Goal: Book appointment/travel/reservation

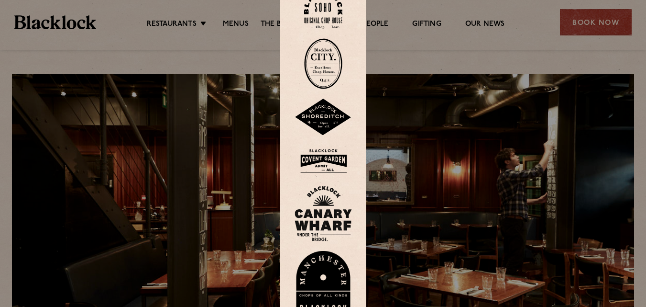
click at [635, 21] on div at bounding box center [323, 153] width 646 height 307
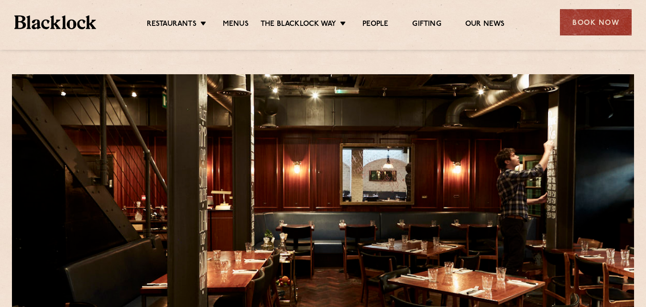
click at [622, 30] on div "Book Now" at bounding box center [596, 22] width 72 height 26
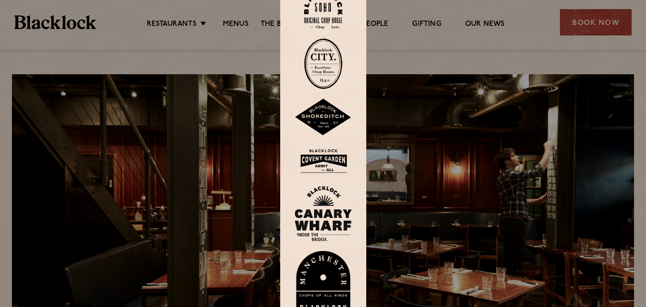
click at [329, 16] on img at bounding box center [323, 9] width 38 height 39
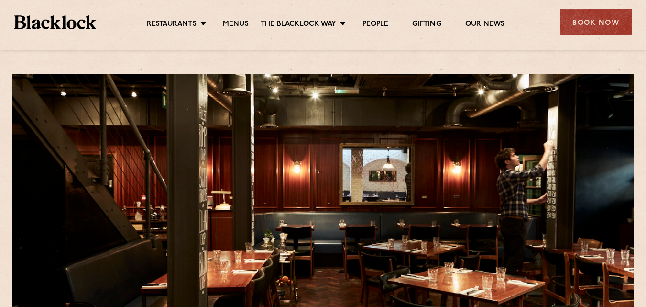
drag, startPoint x: 591, startPoint y: 28, endPoint x: 565, endPoint y: 56, distance: 38.9
click at [591, 28] on div "Book Now" at bounding box center [596, 22] width 72 height 26
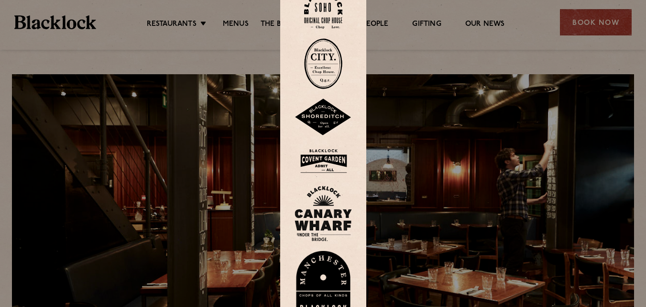
click at [329, 11] on img at bounding box center [323, 9] width 38 height 39
